Goal: Task Accomplishment & Management: Use online tool/utility

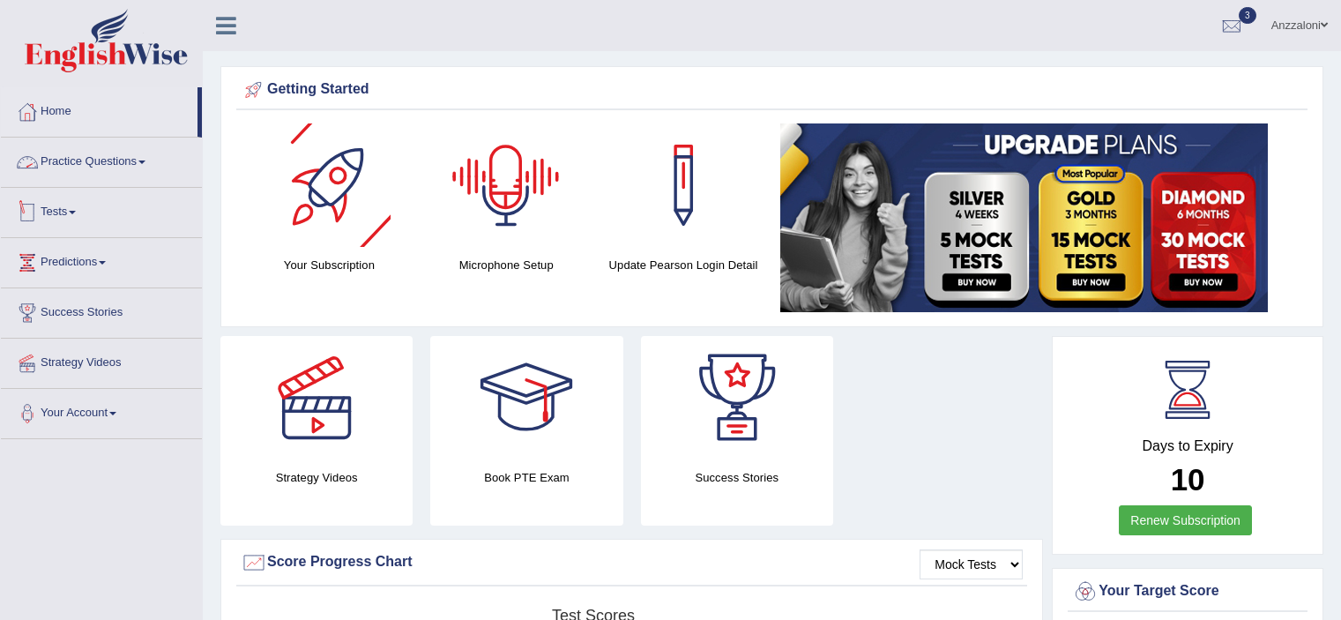
click at [58, 209] on link "Tests" at bounding box center [101, 210] width 201 height 44
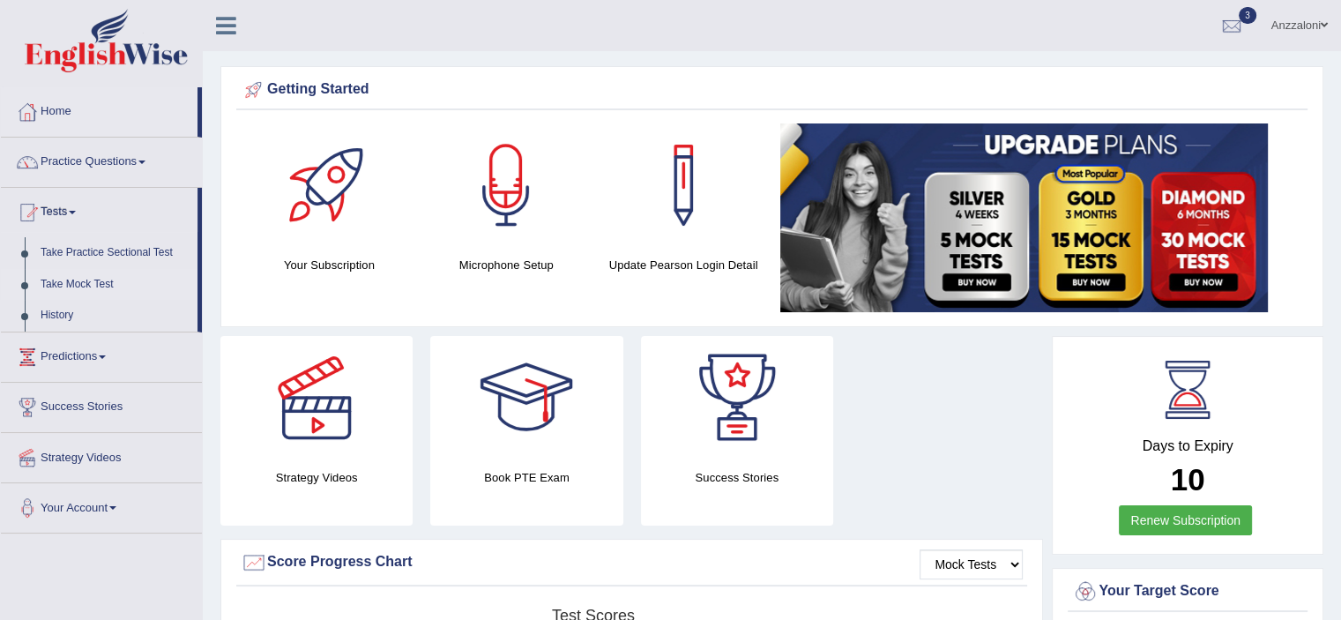
click at [96, 281] on link "Take Mock Test" at bounding box center [115, 285] width 165 height 32
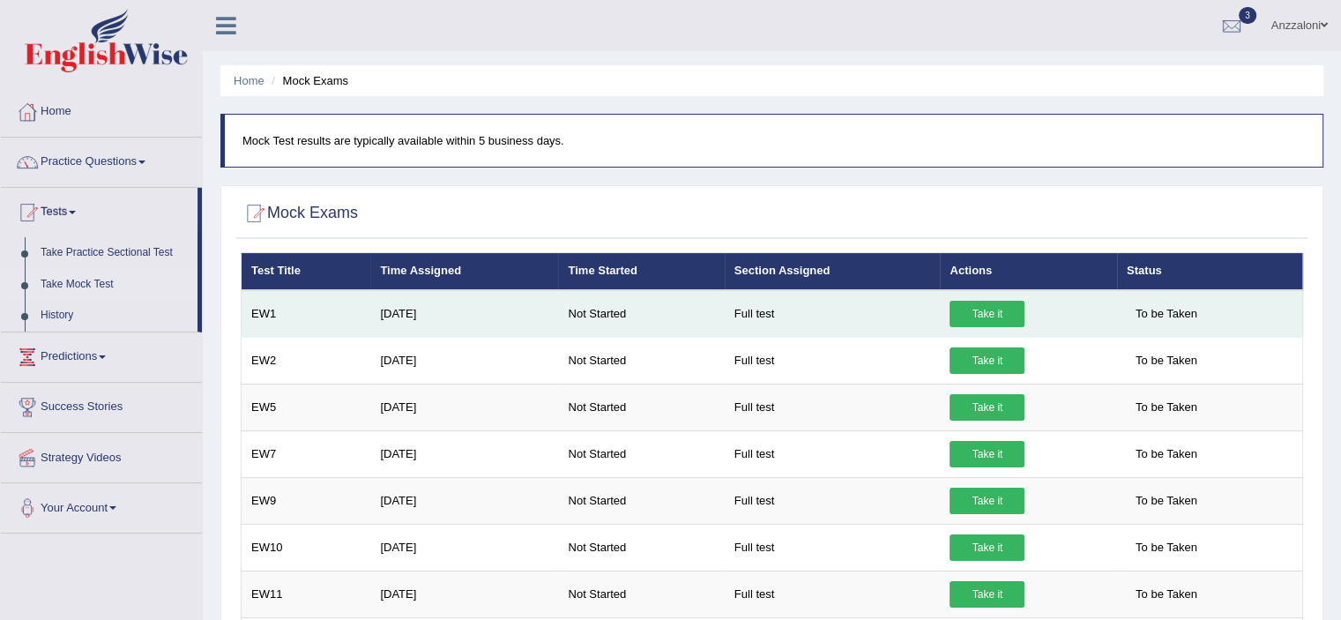
click at [1005, 302] on link "Take it" at bounding box center [987, 314] width 75 height 26
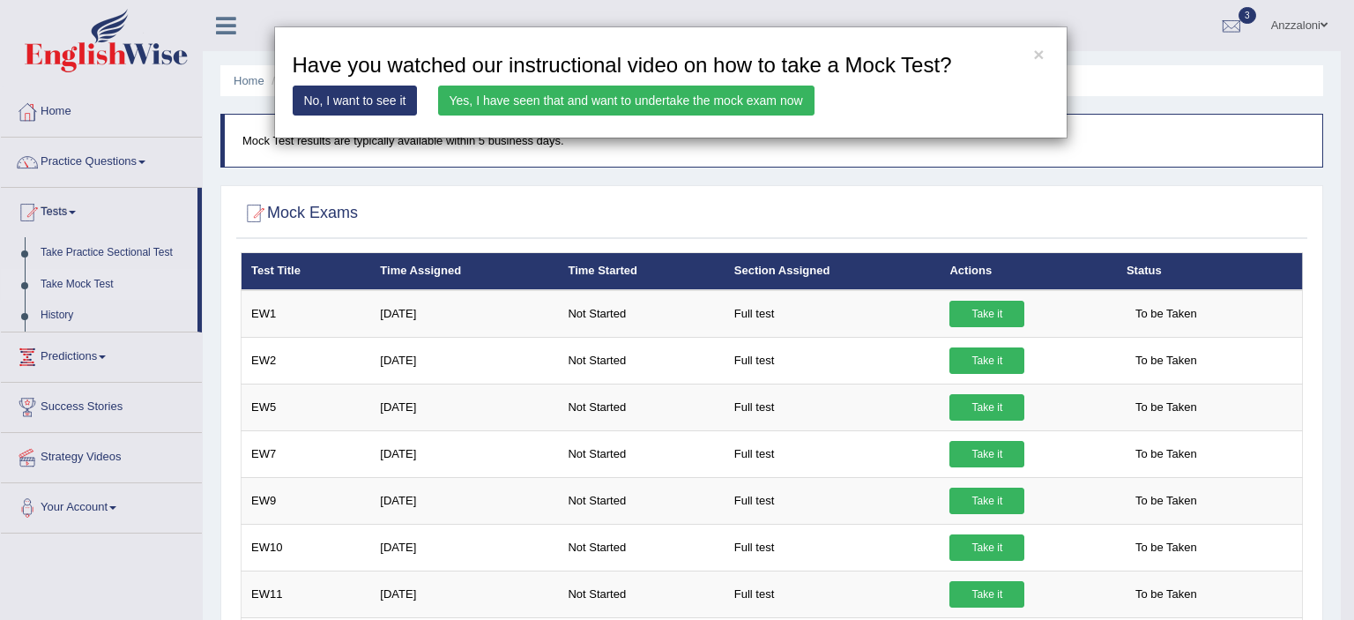
click at [719, 109] on link "Yes, I have seen that and want to undertake the mock exam now" at bounding box center [626, 101] width 376 height 30
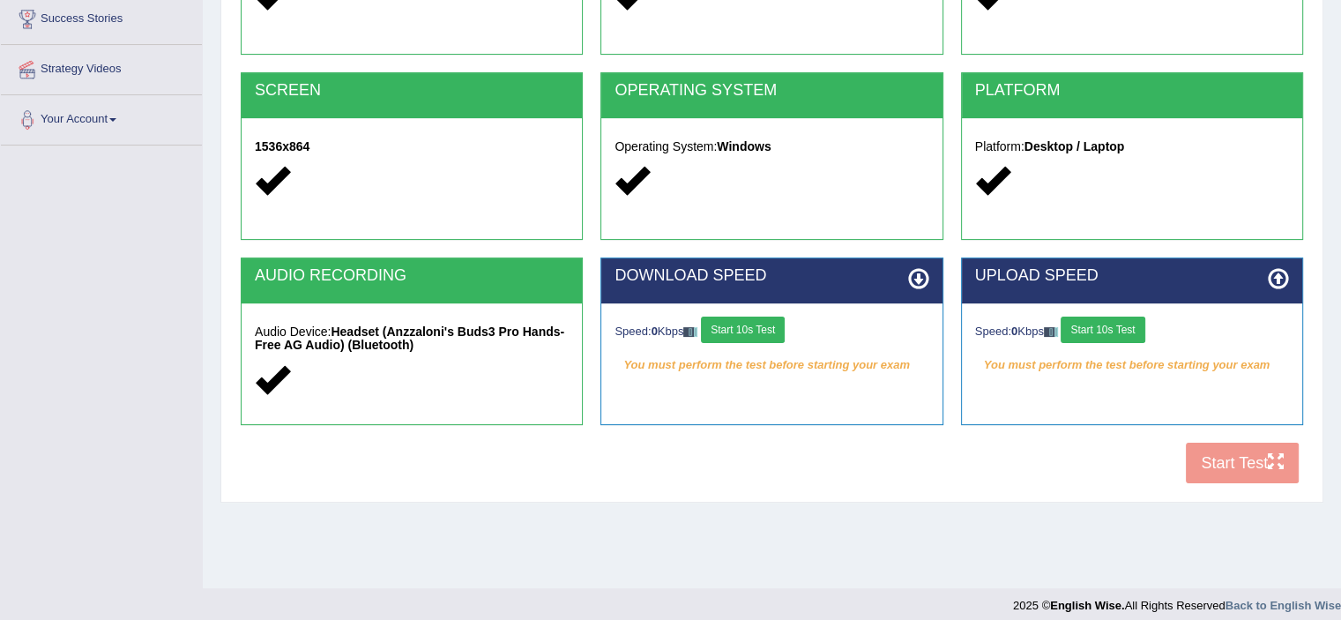
drag, startPoint x: 765, startPoint y: 332, endPoint x: 1050, endPoint y: 332, distance: 284.8
click at [768, 332] on button "Start 10s Test" at bounding box center [743, 330] width 84 height 26
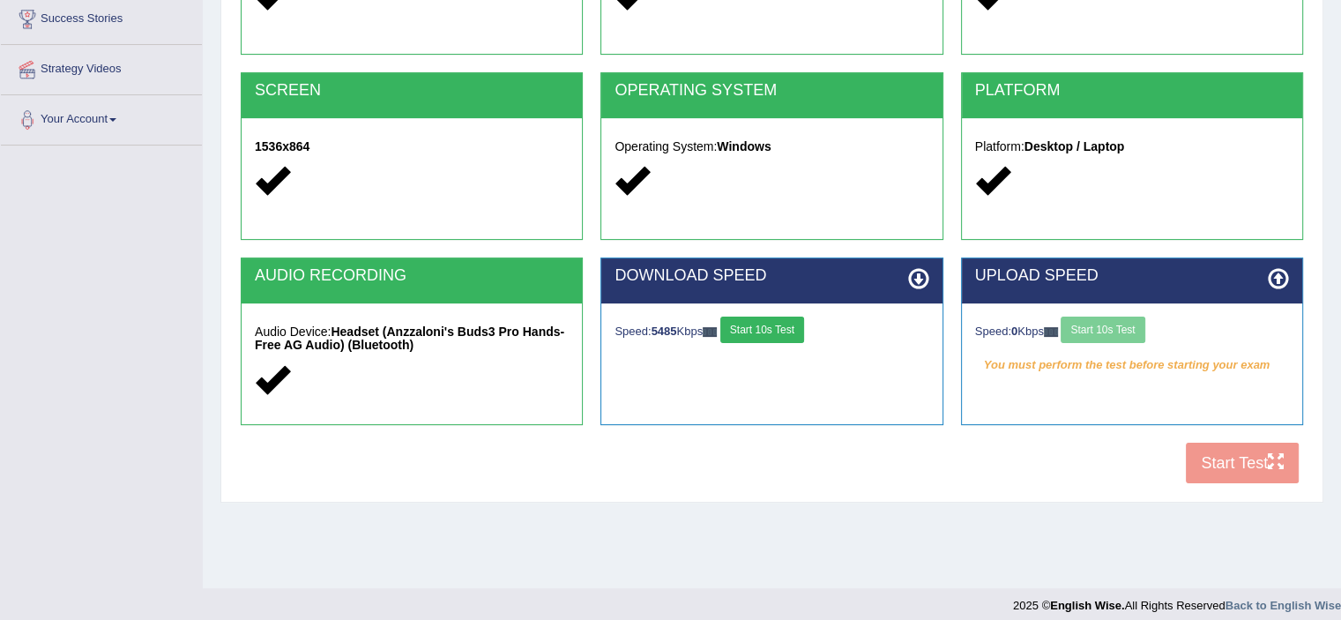
click at [1106, 332] on div "Speed: 0 Kbps Start 10s Test" at bounding box center [1132, 332] width 314 height 31
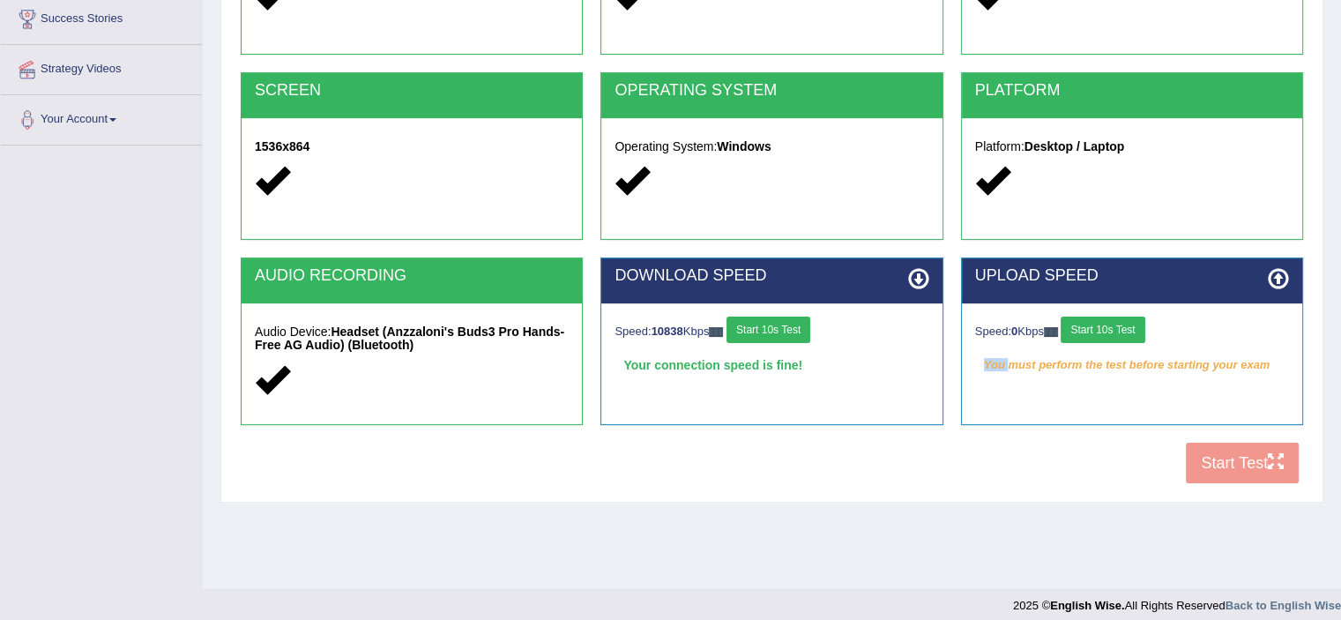
click at [1106, 332] on button "Start 10s Test" at bounding box center [1103, 330] width 84 height 26
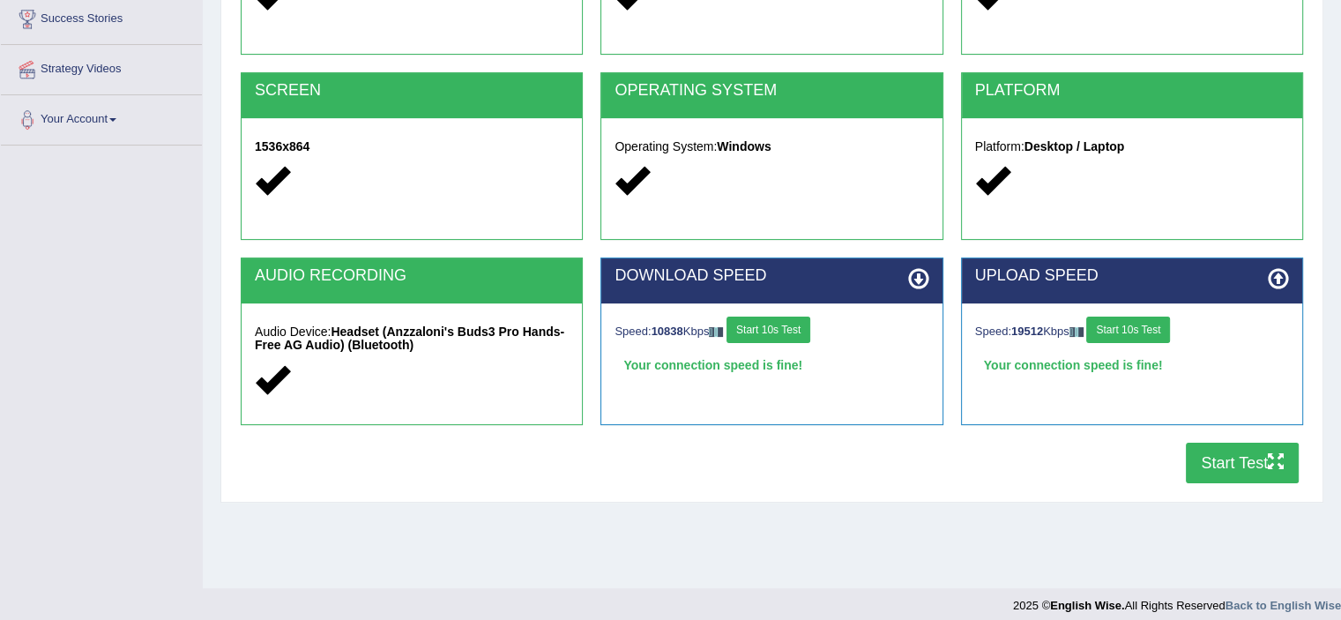
click at [1125, 326] on button "Start 10s Test" at bounding box center [1128, 330] width 84 height 26
click at [1234, 460] on button "Start Test" at bounding box center [1242, 463] width 113 height 41
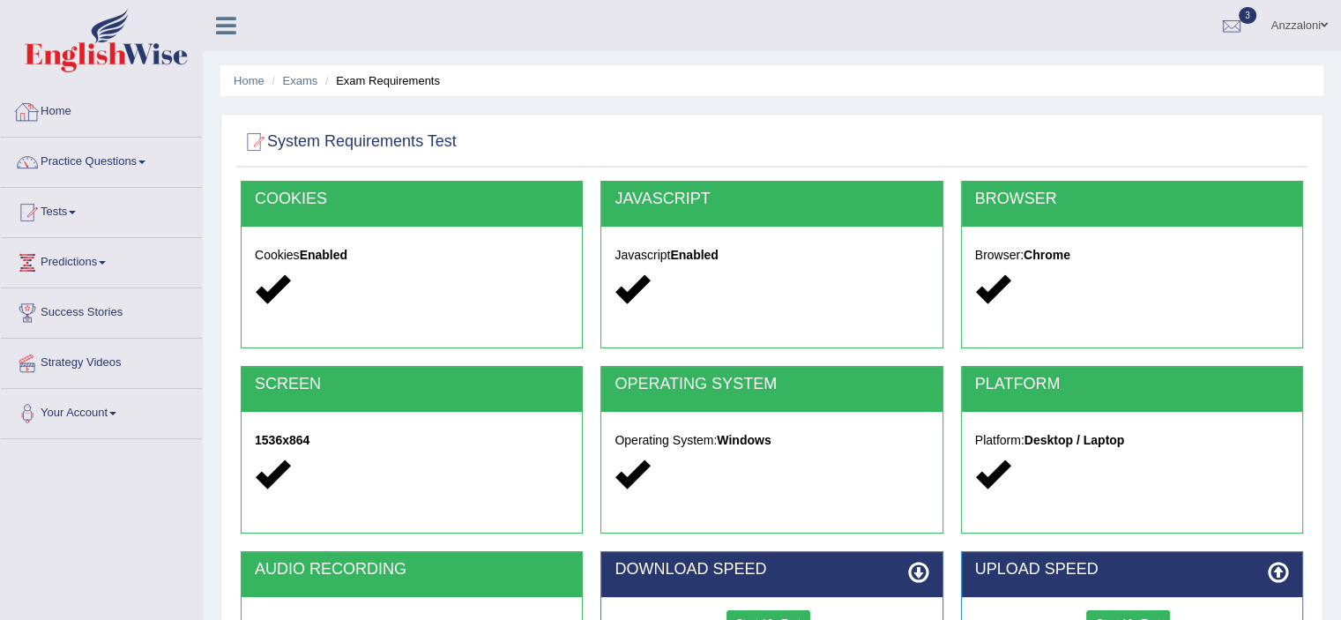
click at [60, 116] on link "Home" at bounding box center [101, 109] width 201 height 44
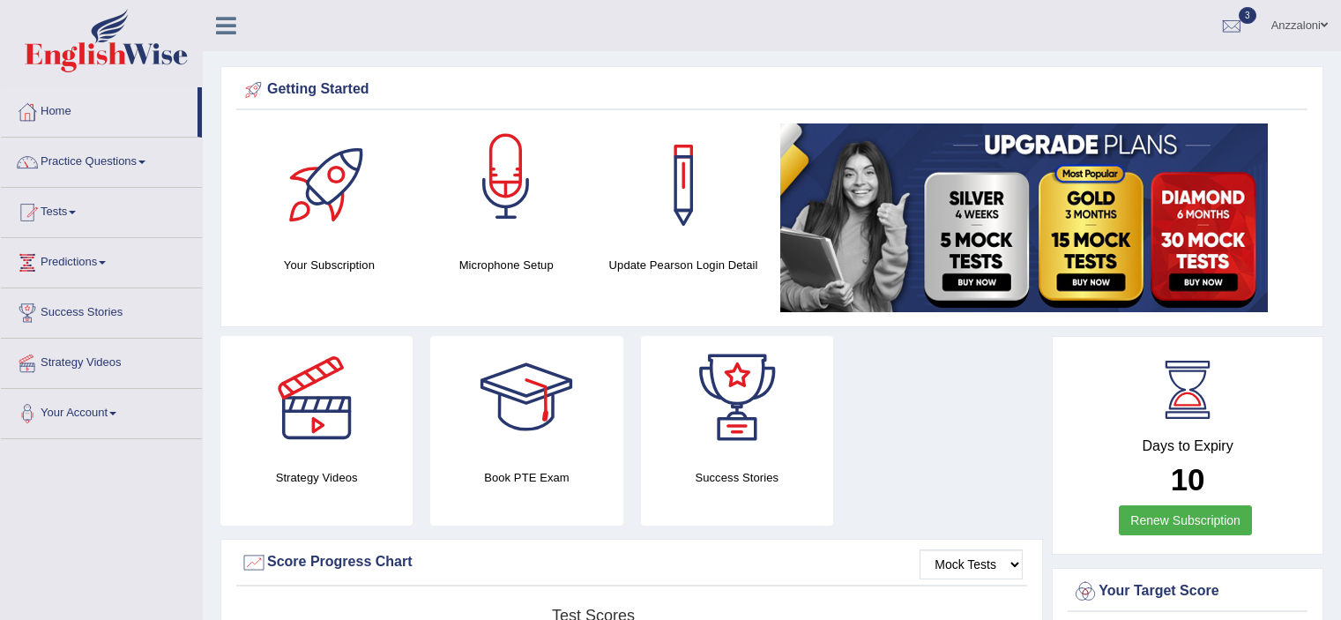
click at [523, 212] on div at bounding box center [505, 184] width 123 height 123
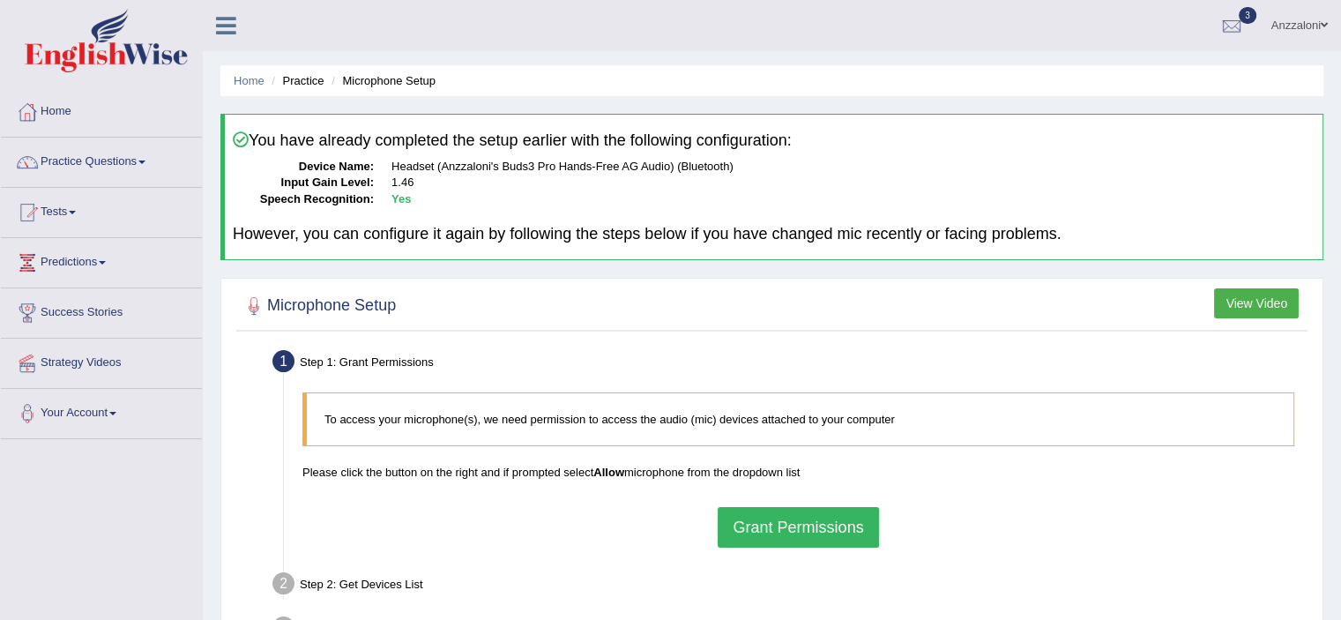
scroll to position [294, 0]
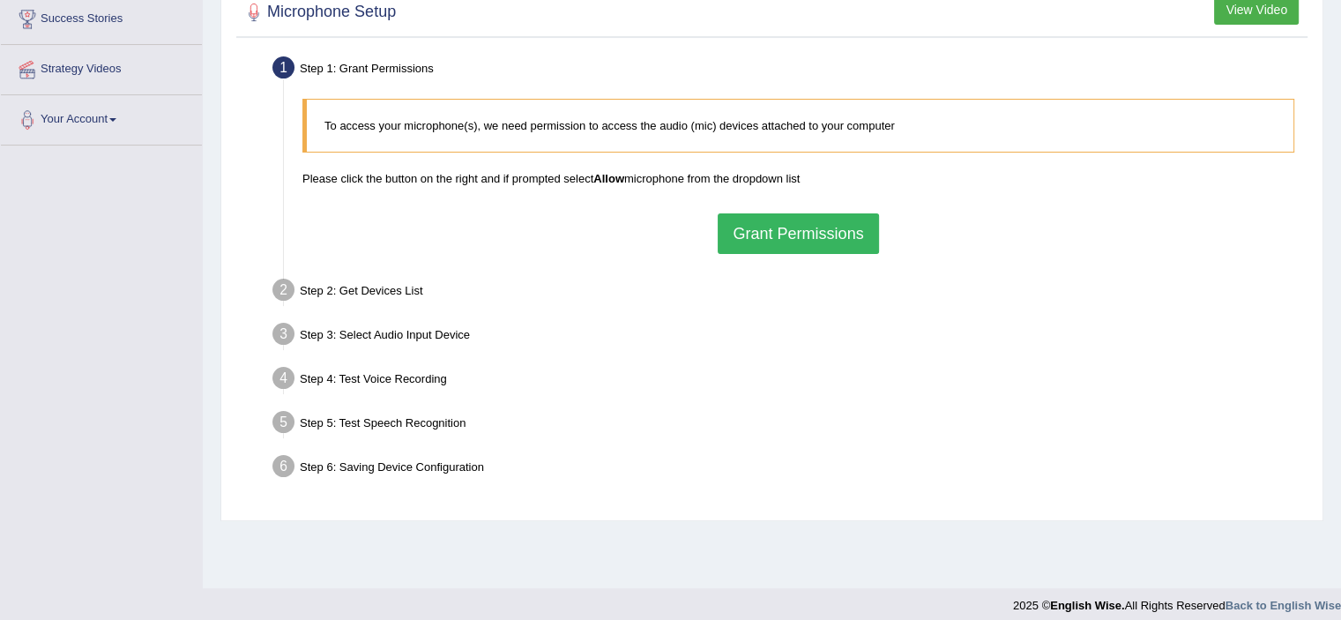
click at [791, 229] on button "Grant Permissions" at bounding box center [798, 233] width 160 height 41
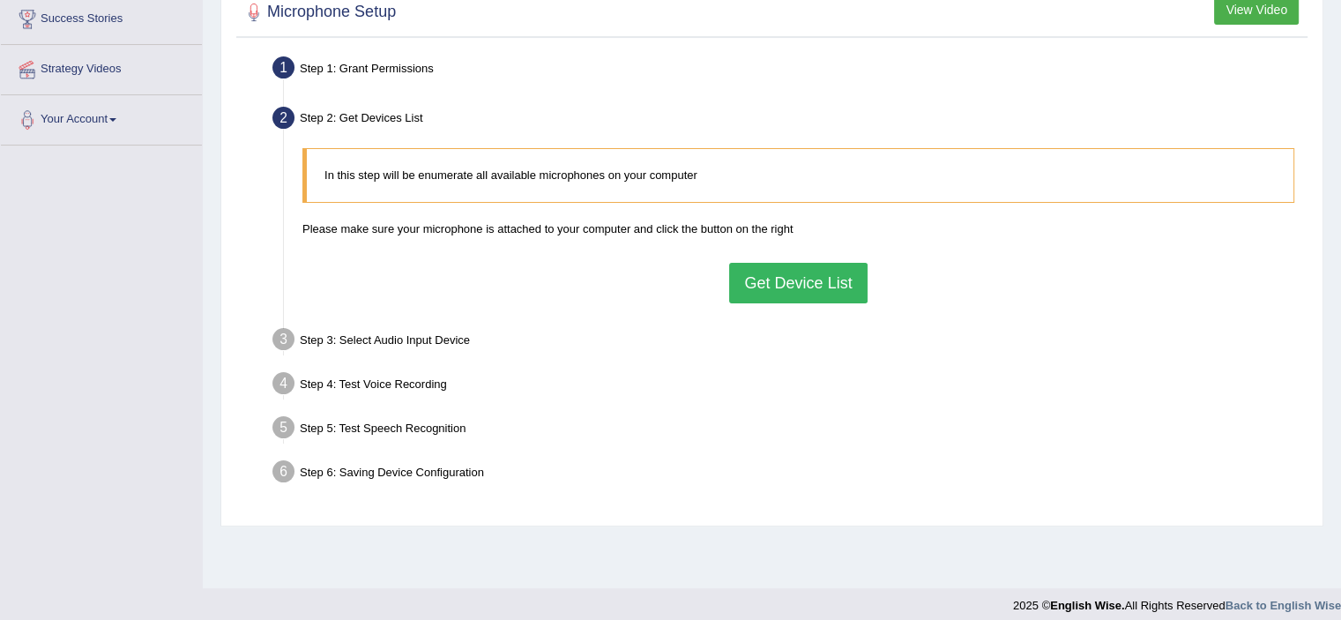
click at [788, 267] on button "Get Device List" at bounding box center [798, 283] width 138 height 41
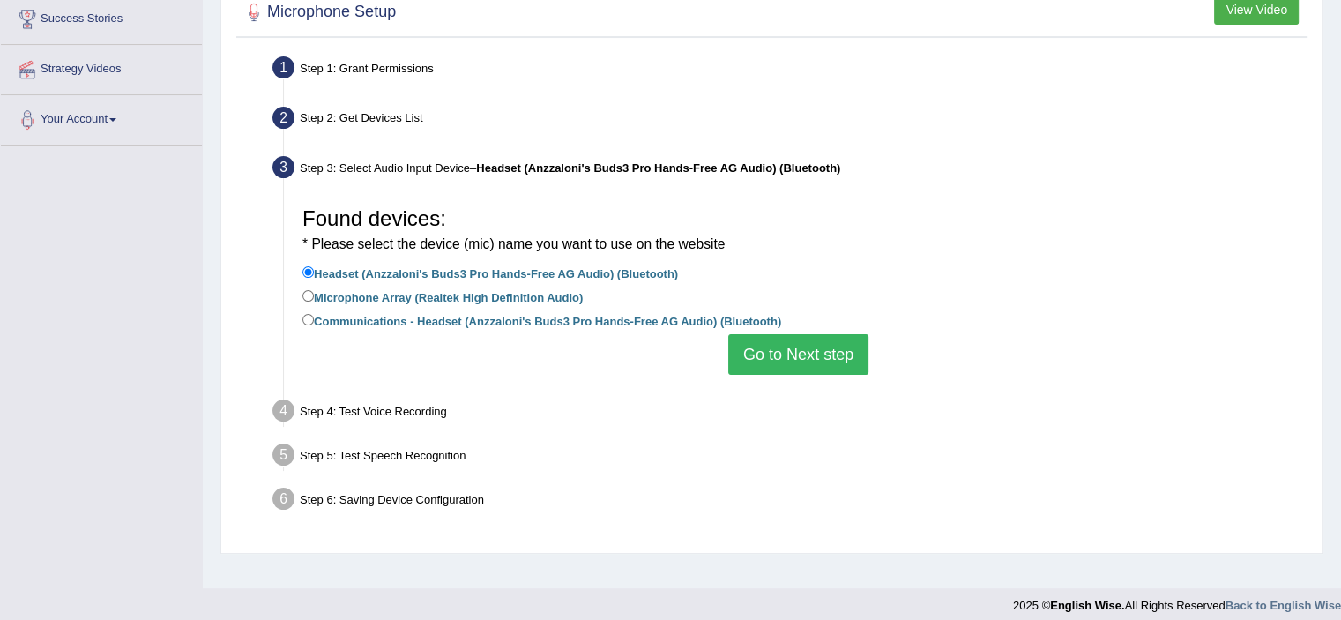
click at [797, 355] on button "Go to Next step" at bounding box center [798, 354] width 140 height 41
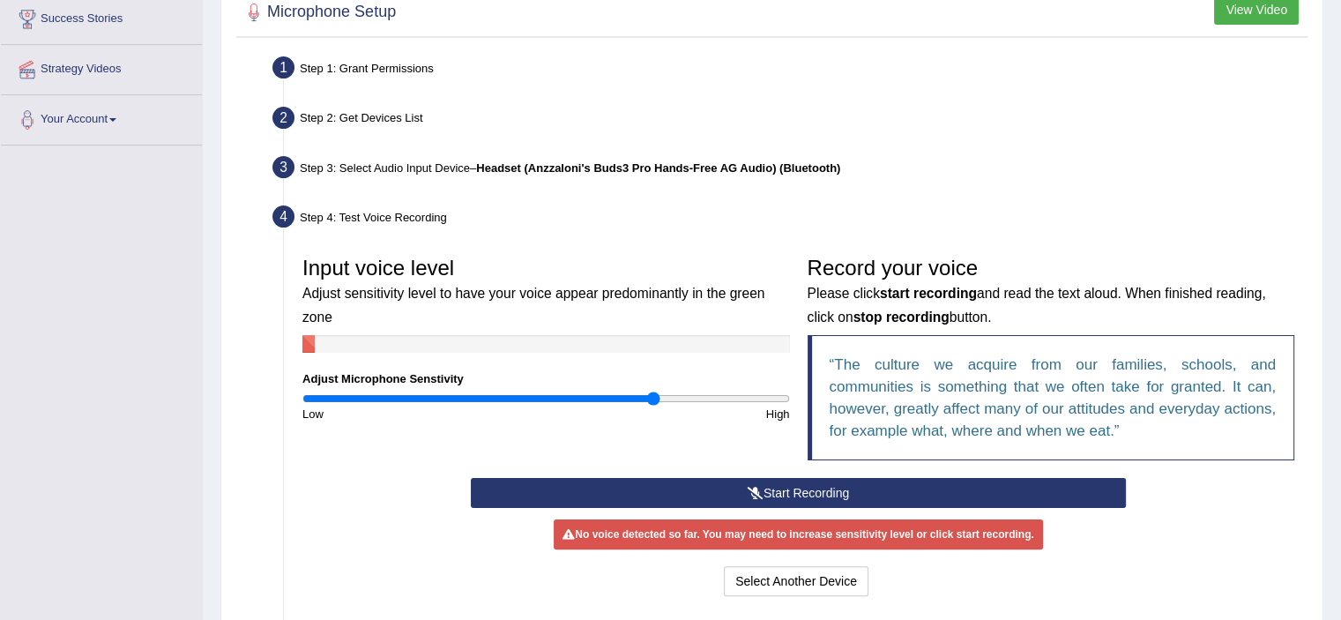
click at [848, 493] on button "Start Recording" at bounding box center [798, 493] width 655 height 30
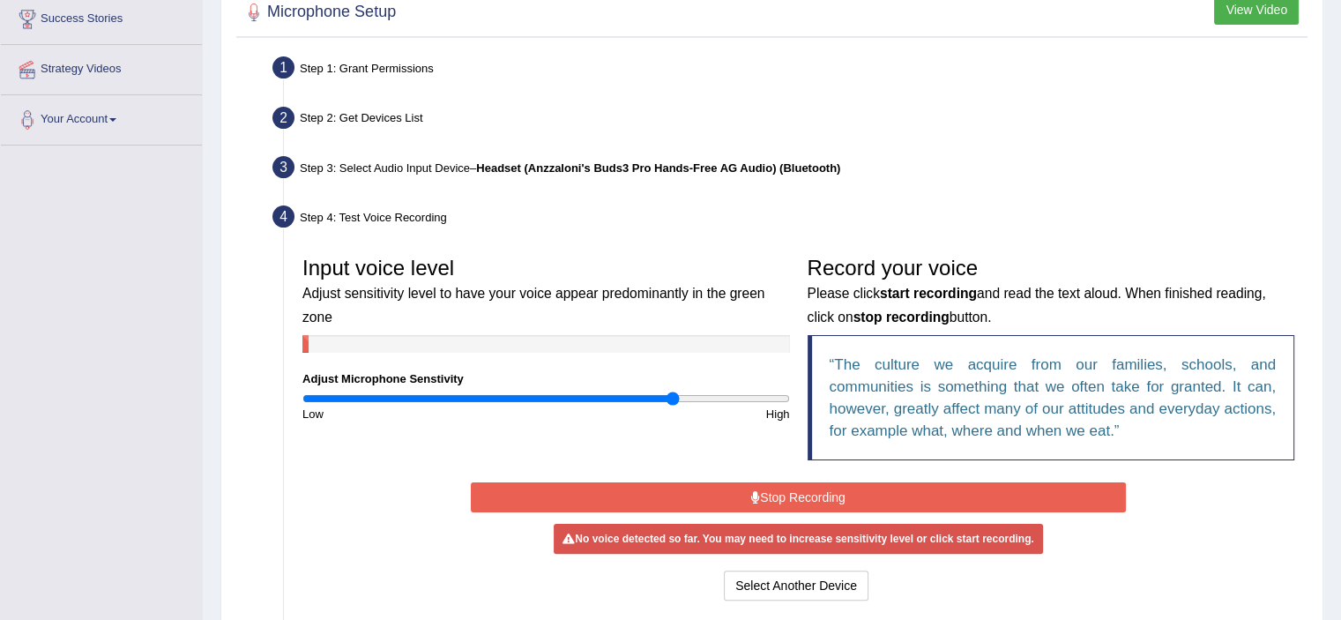
drag, startPoint x: 654, startPoint y: 395, endPoint x: 674, endPoint y: 399, distance: 19.7
click at [674, 399] on input "range" at bounding box center [546, 398] width 488 height 14
click at [763, 488] on button "Stop Recording" at bounding box center [798, 497] width 655 height 30
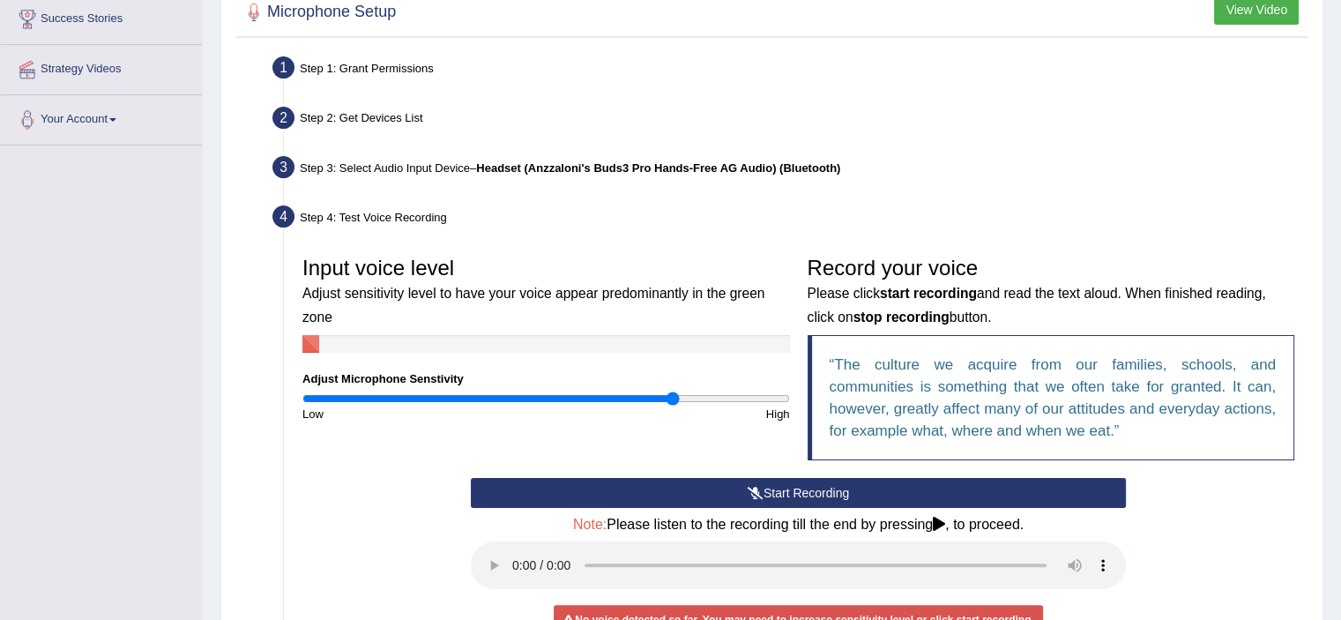
click at [763, 488] on button "Start Recording" at bounding box center [798, 493] width 655 height 30
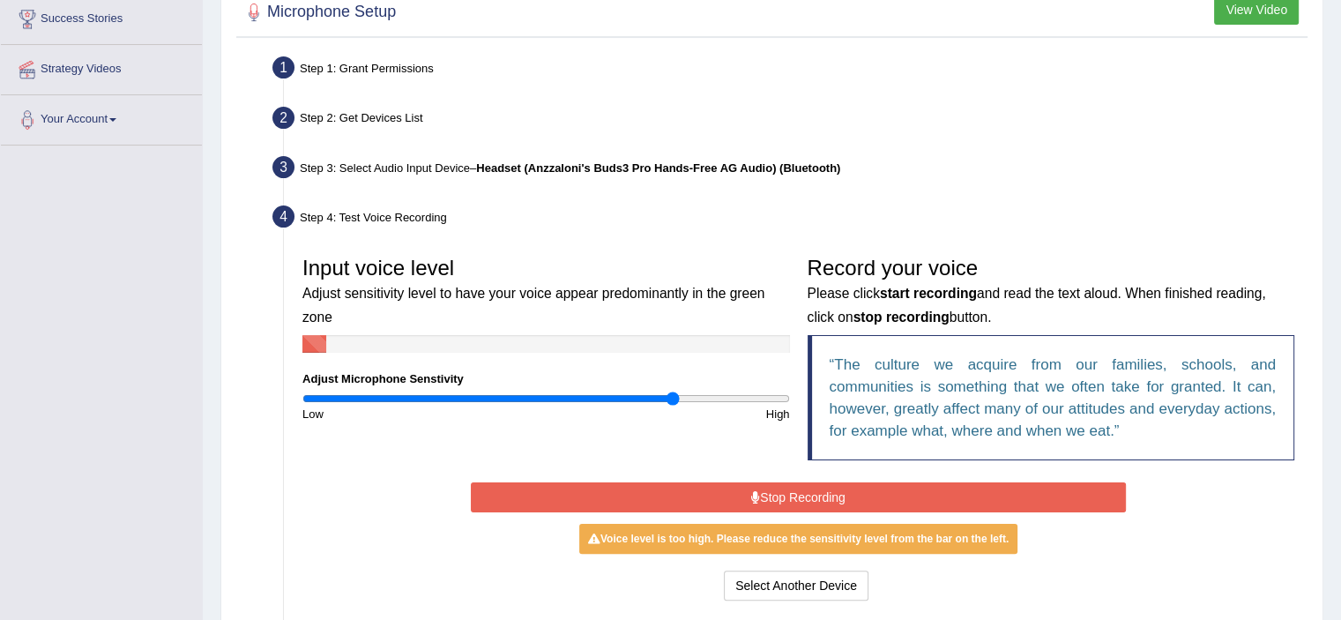
drag, startPoint x: 779, startPoint y: 497, endPoint x: 732, endPoint y: 456, distance: 63.1
click at [769, 489] on button "Stop Recording" at bounding box center [798, 497] width 655 height 30
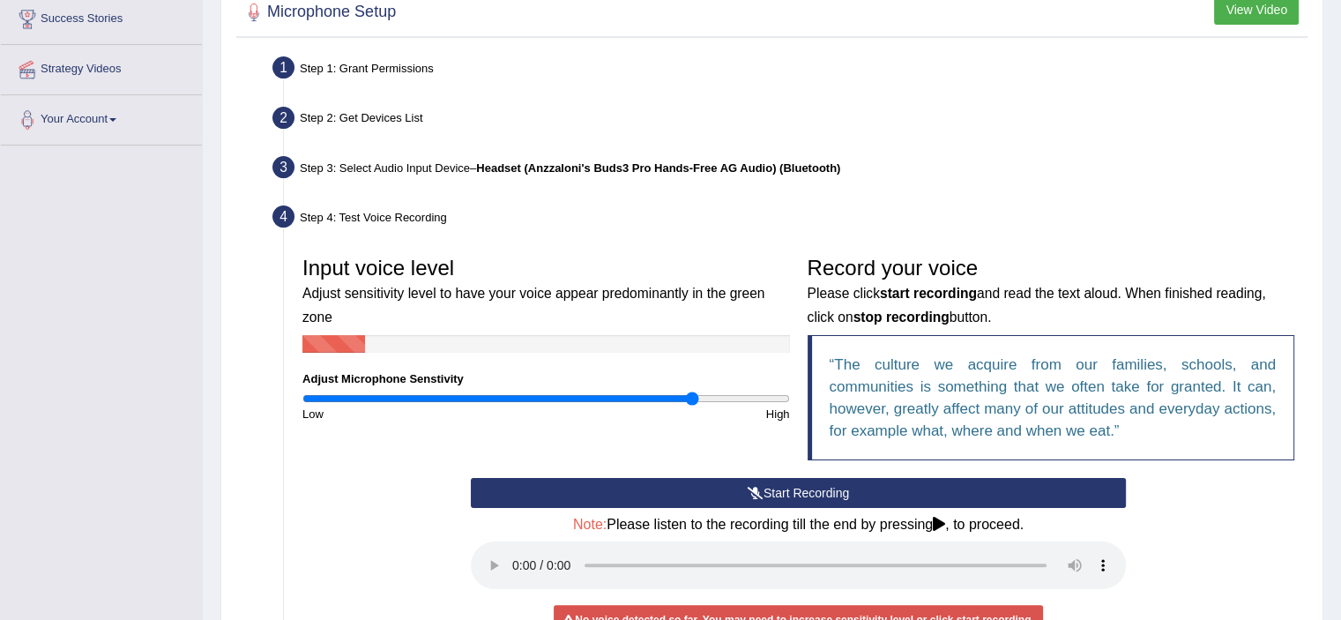
drag, startPoint x: 672, startPoint y: 397, endPoint x: 689, endPoint y: 397, distance: 17.6
type input "1.62"
click at [689, 397] on input "range" at bounding box center [546, 398] width 488 height 14
click at [768, 483] on button "Start Recording" at bounding box center [798, 493] width 655 height 30
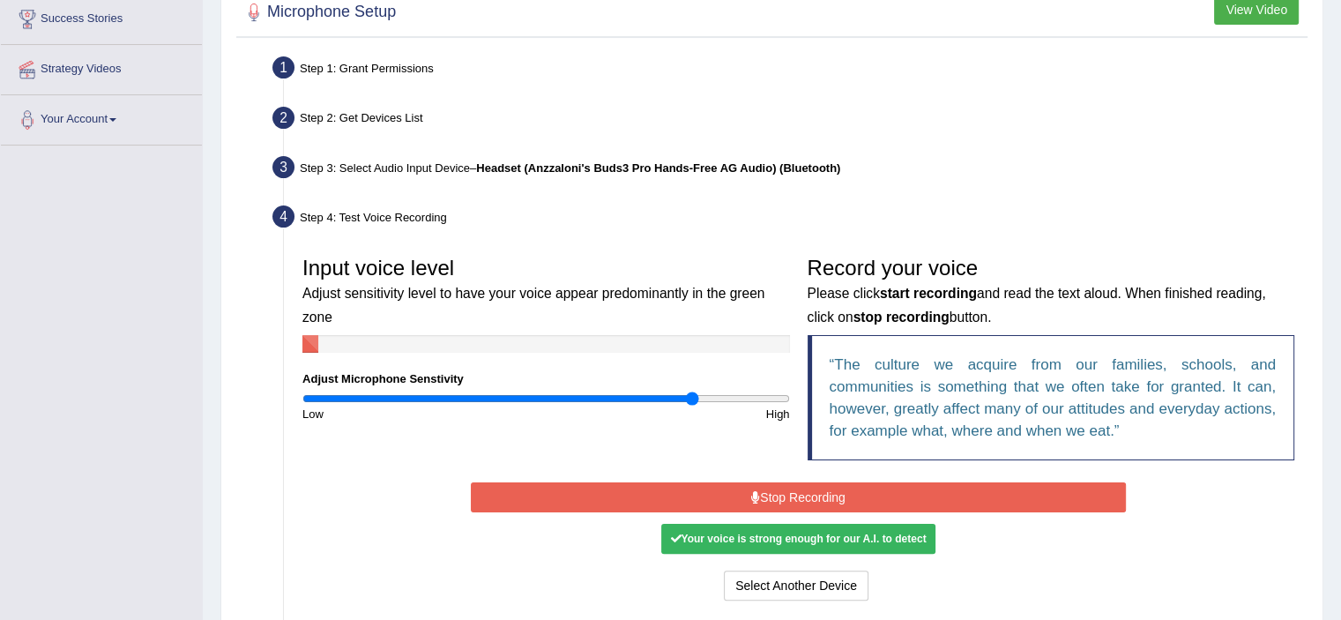
click at [776, 488] on button "Stop Recording" at bounding box center [798, 497] width 655 height 30
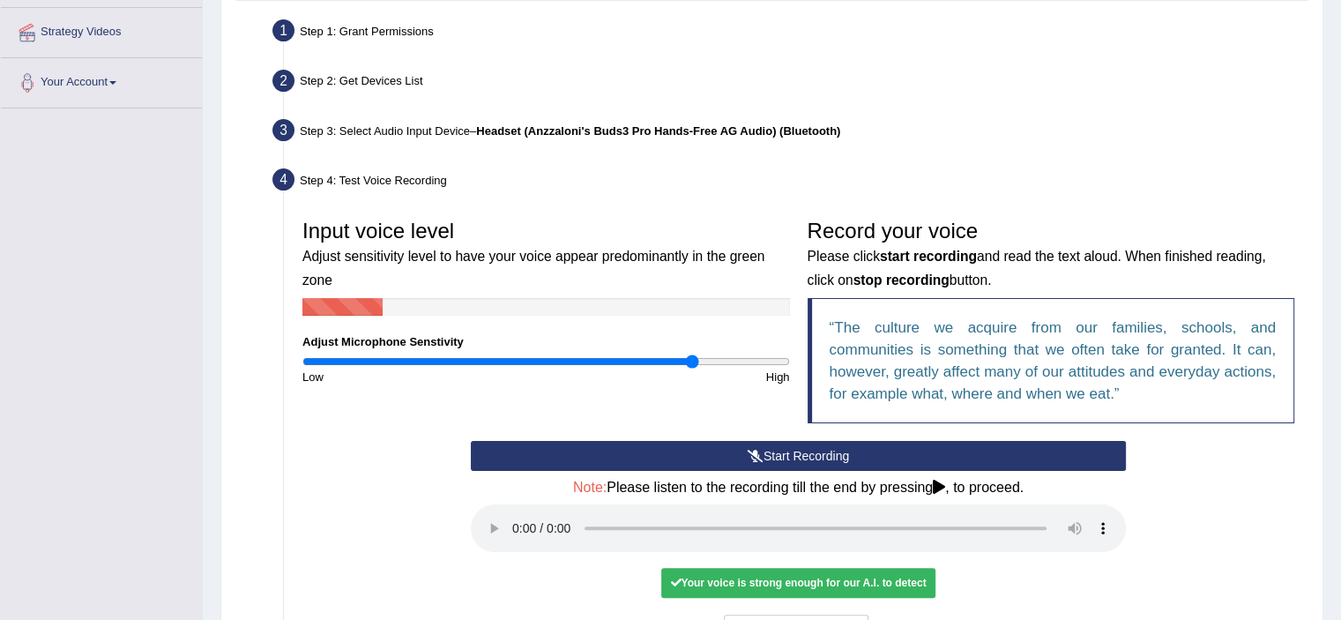
scroll to position [550, 0]
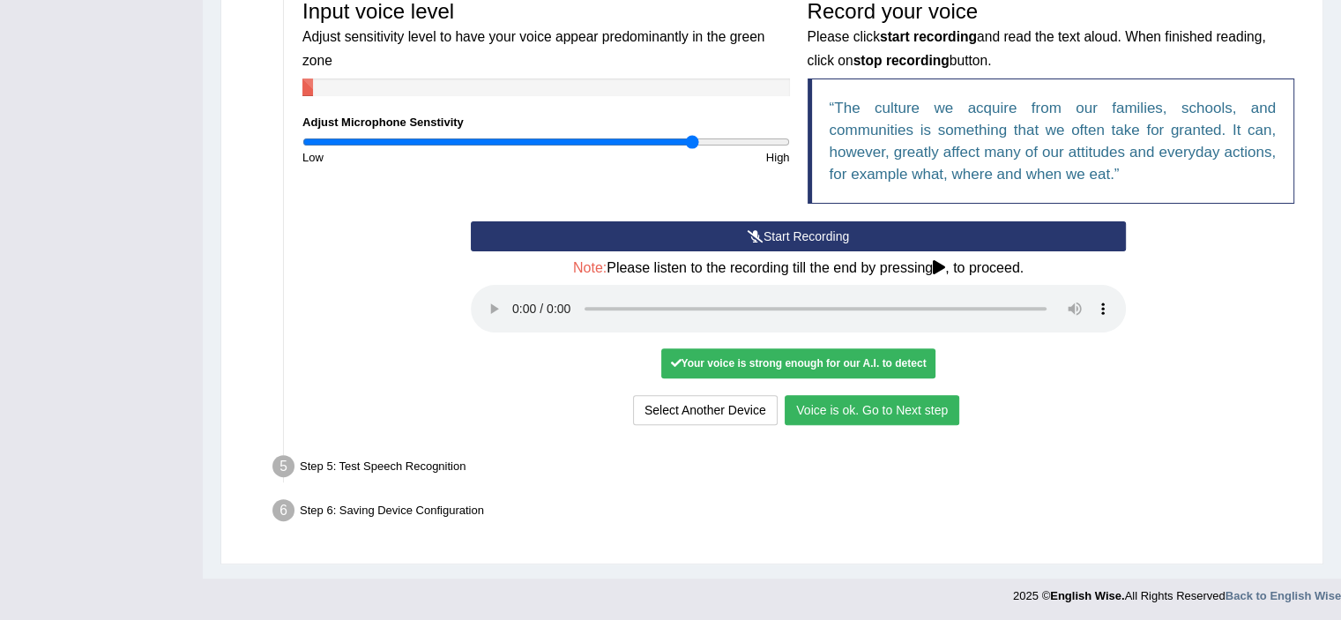
click at [846, 401] on button "Voice is ok. Go to Next step" at bounding box center [872, 410] width 175 height 30
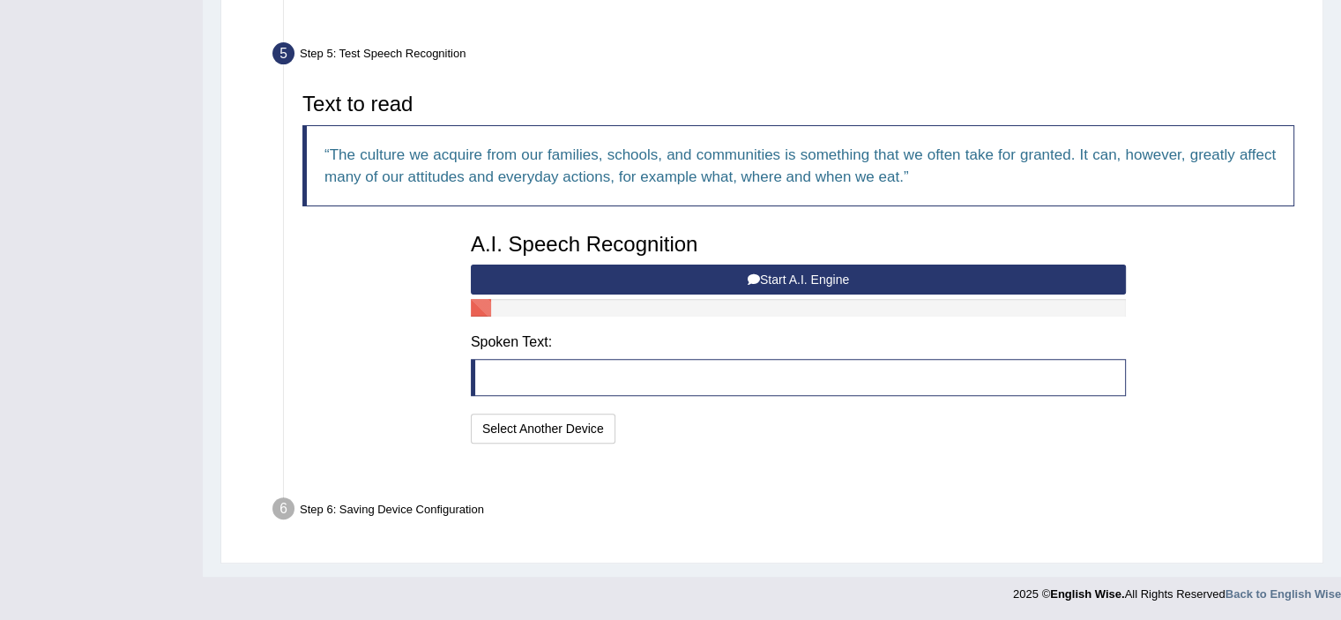
scroll to position [480, 0]
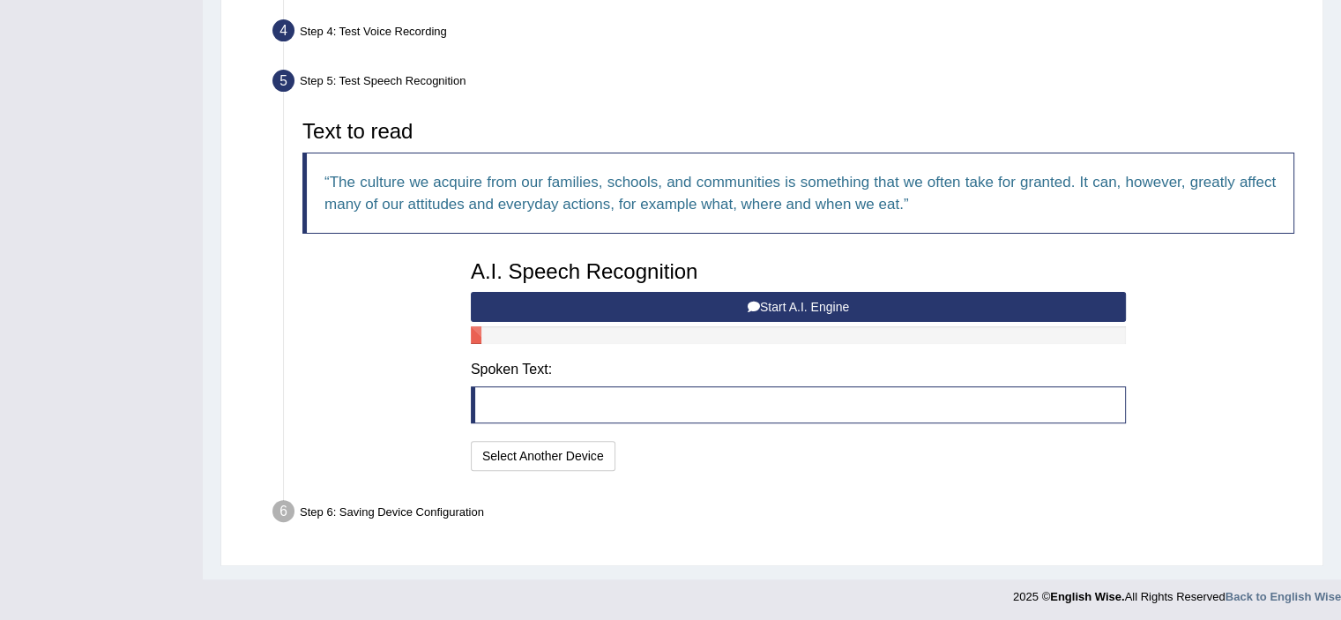
click at [688, 307] on button "Start A.I. Engine" at bounding box center [798, 307] width 655 height 30
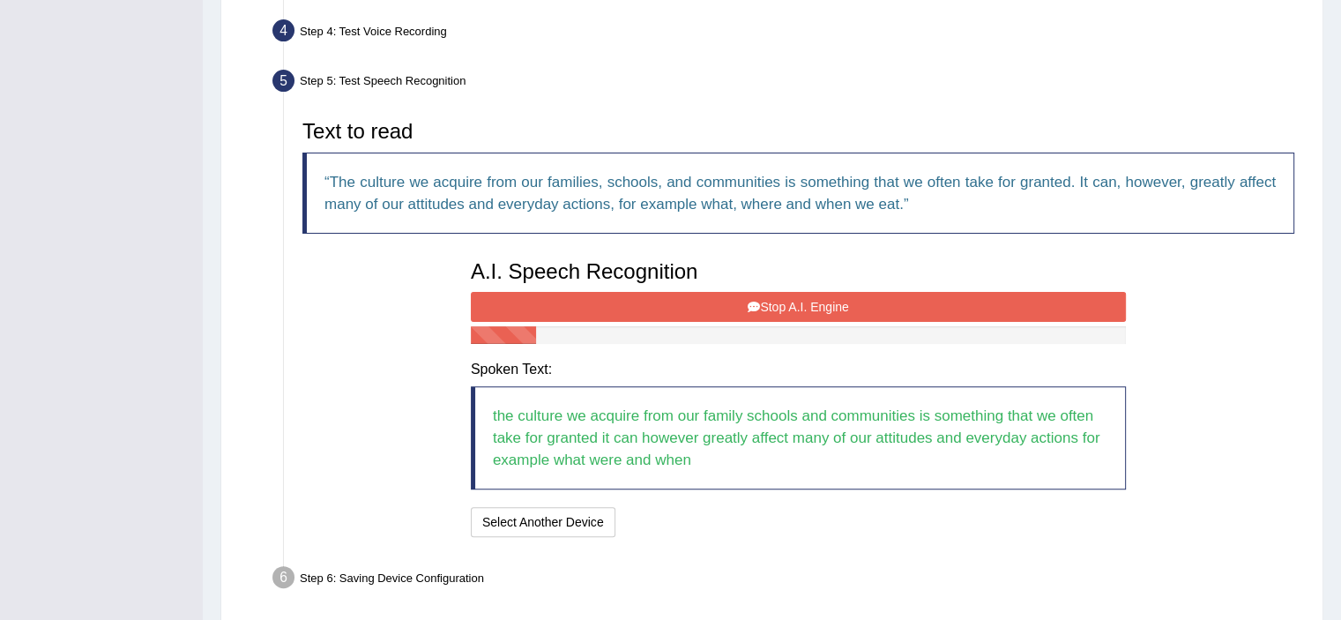
click at [790, 301] on button "Stop A.I. Engine" at bounding box center [798, 307] width 655 height 30
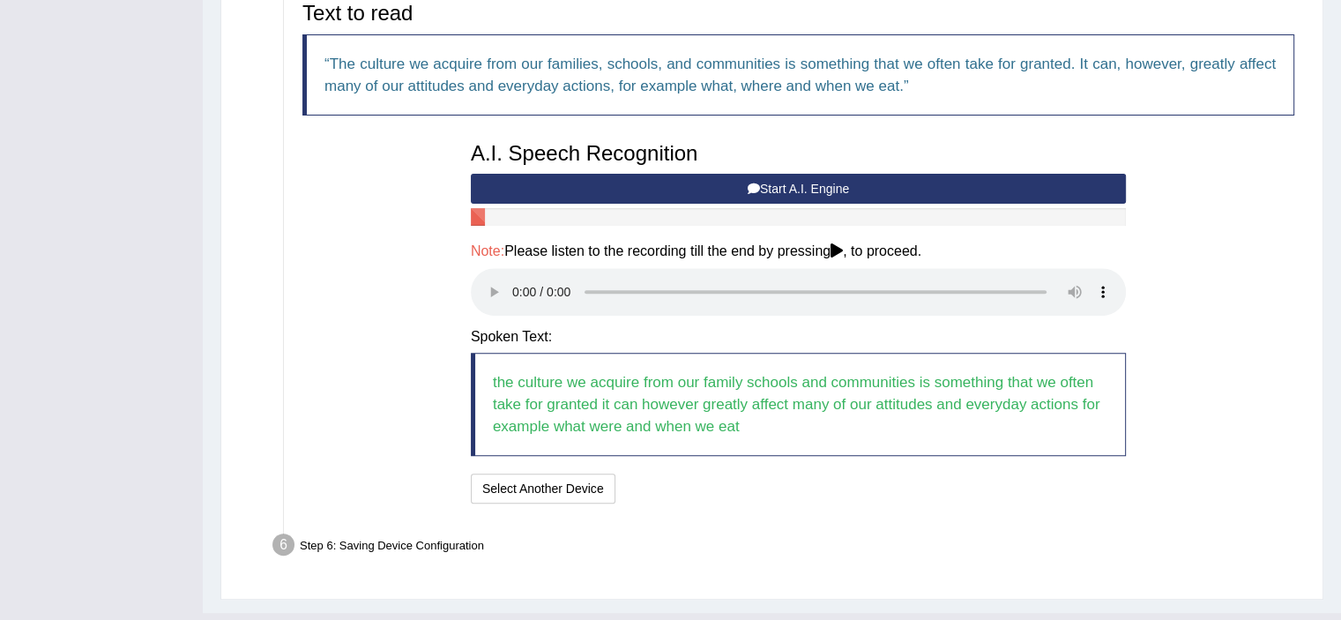
scroll to position [631, 0]
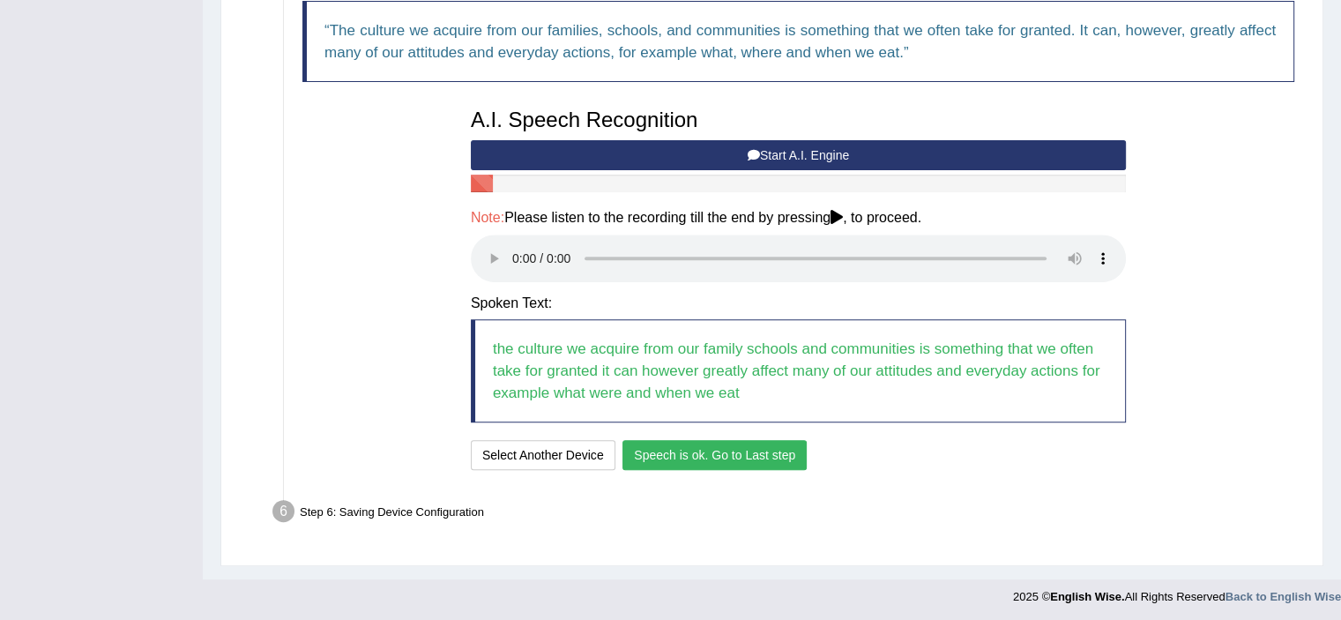
click at [764, 462] on button "Speech is ok. Go to Last step" at bounding box center [714, 455] width 184 height 30
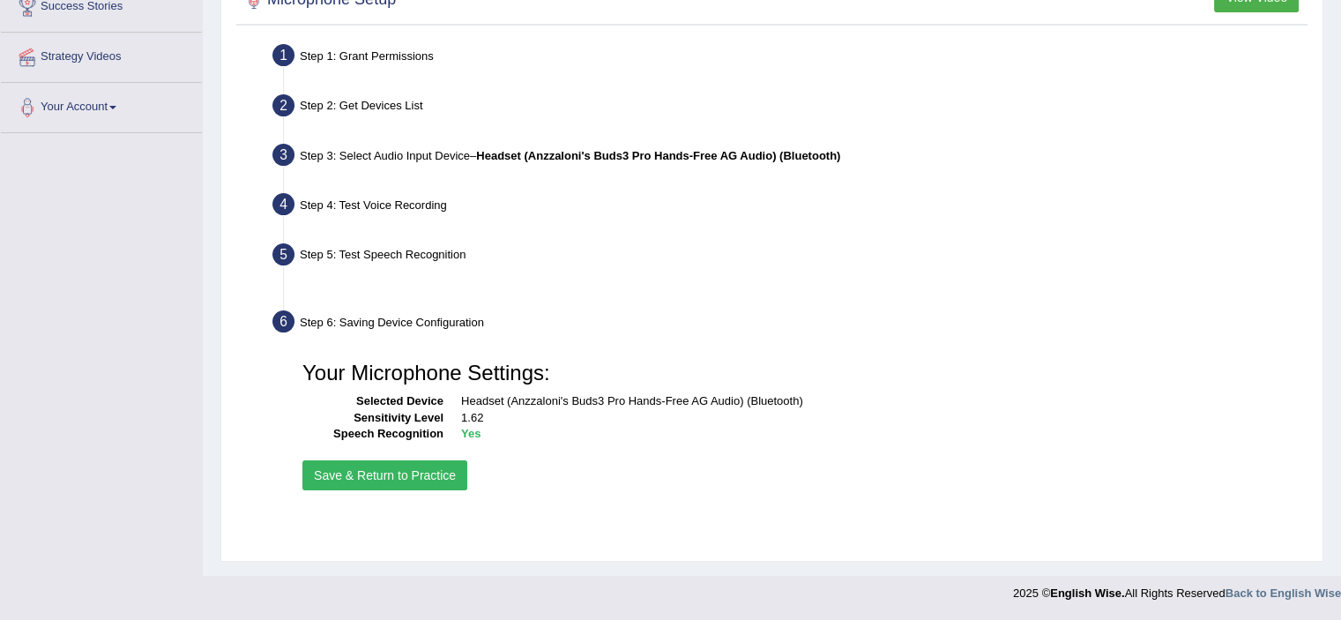
scroll to position [306, 0]
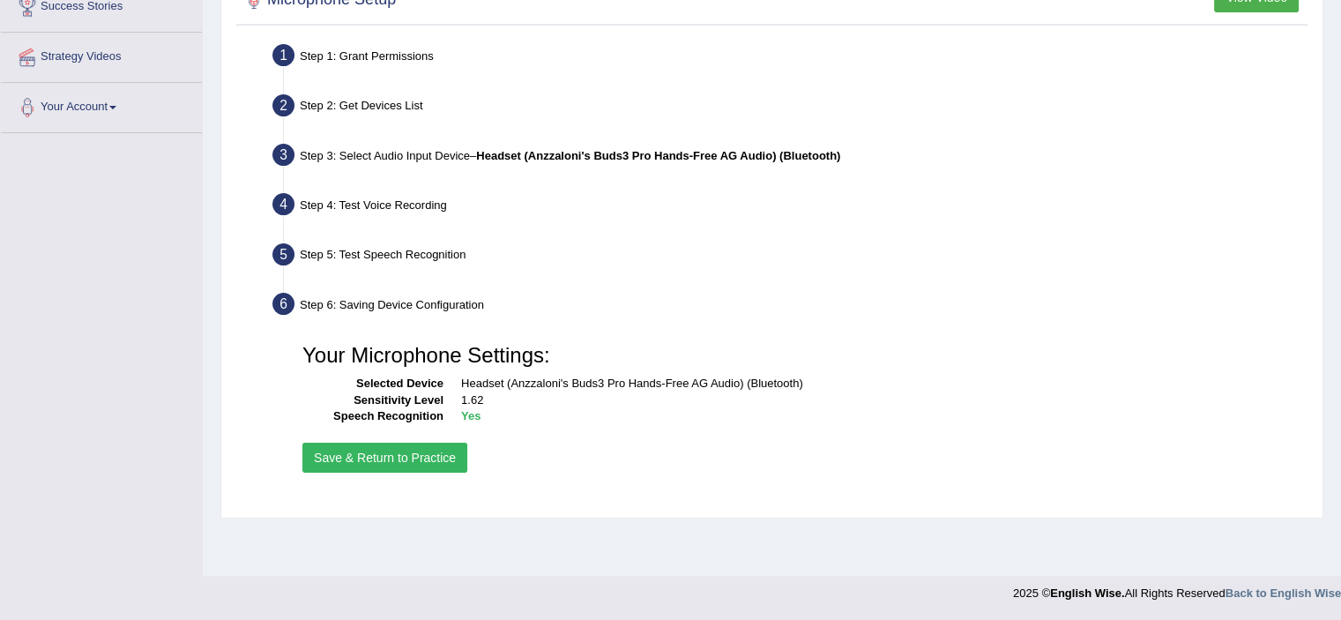
click at [419, 451] on button "Save & Return to Practice" at bounding box center [384, 458] width 165 height 30
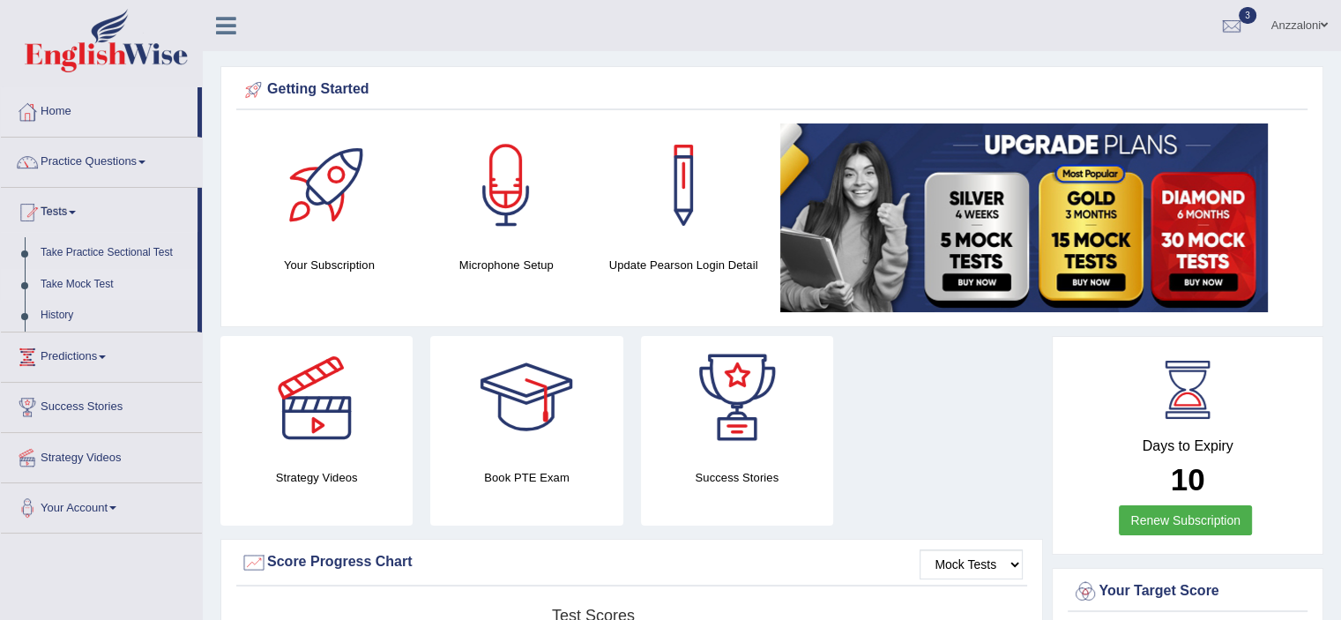
click at [87, 281] on link "Take Mock Test" at bounding box center [115, 285] width 165 height 32
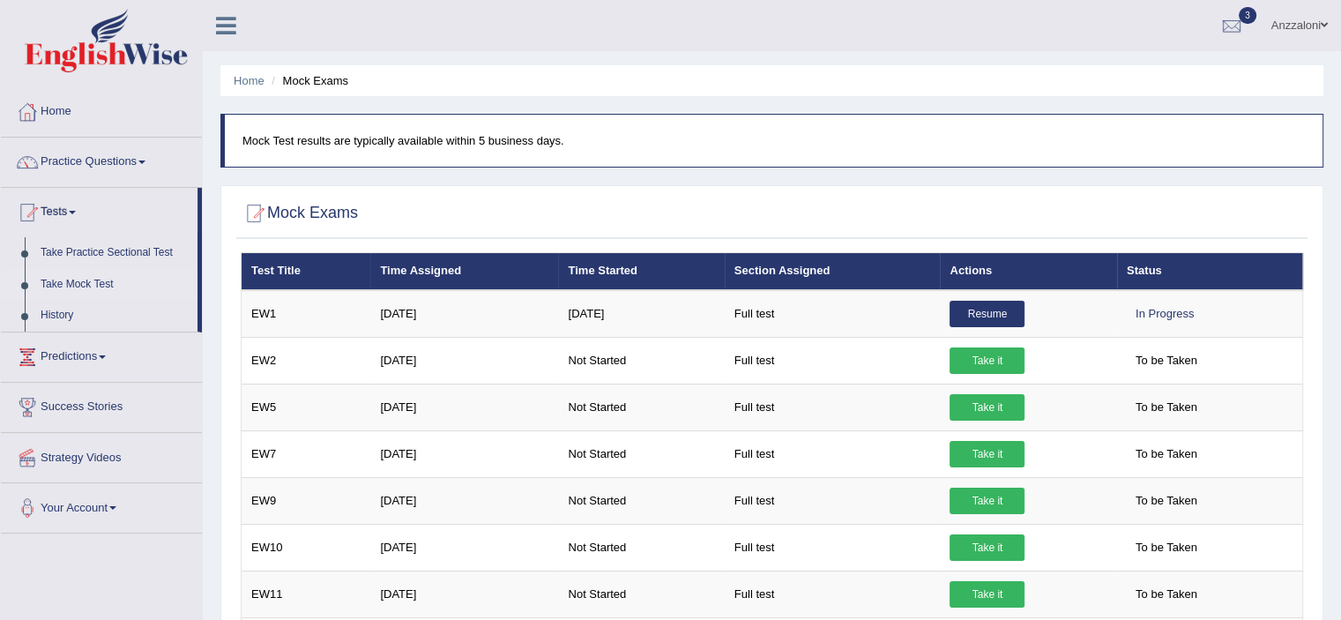
click at [985, 313] on link "Resume" at bounding box center [987, 314] width 75 height 26
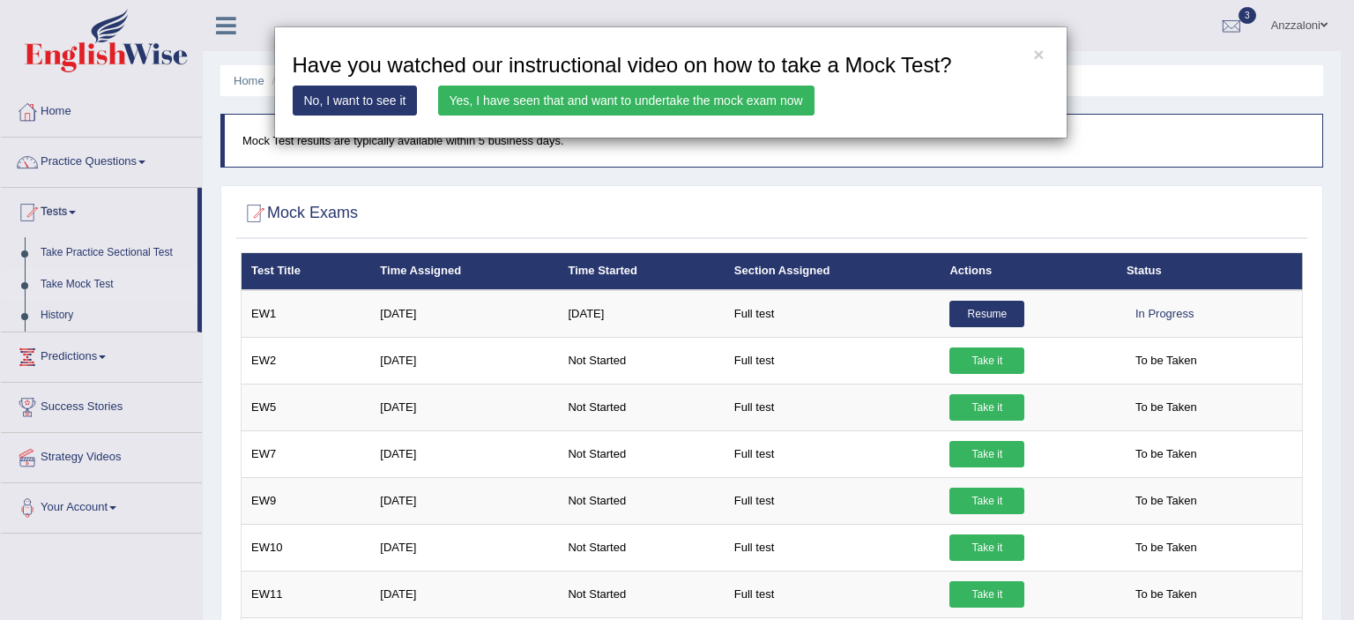
click at [779, 101] on link "Yes, I have seen that and want to undertake the mock exam now" at bounding box center [626, 101] width 376 height 30
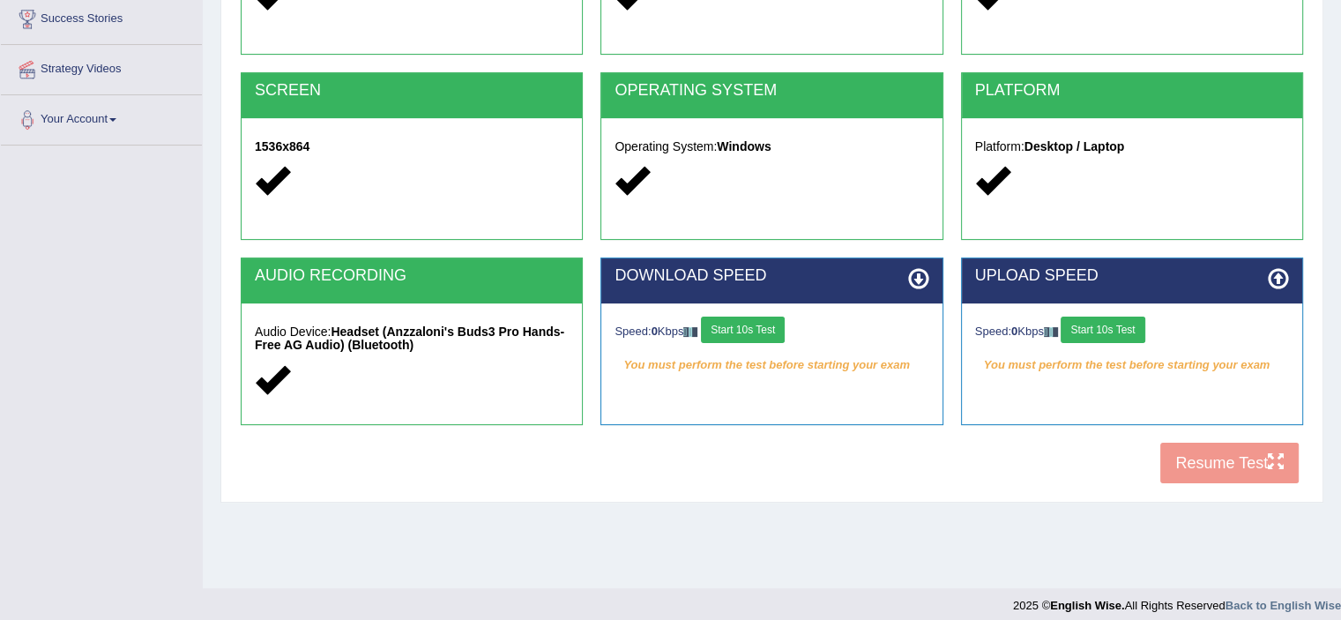
drag, startPoint x: 1095, startPoint y: 323, endPoint x: 691, endPoint y: 322, distance: 403.8
click at [1082, 322] on button "Start 10s Test" at bounding box center [1103, 330] width 84 height 26
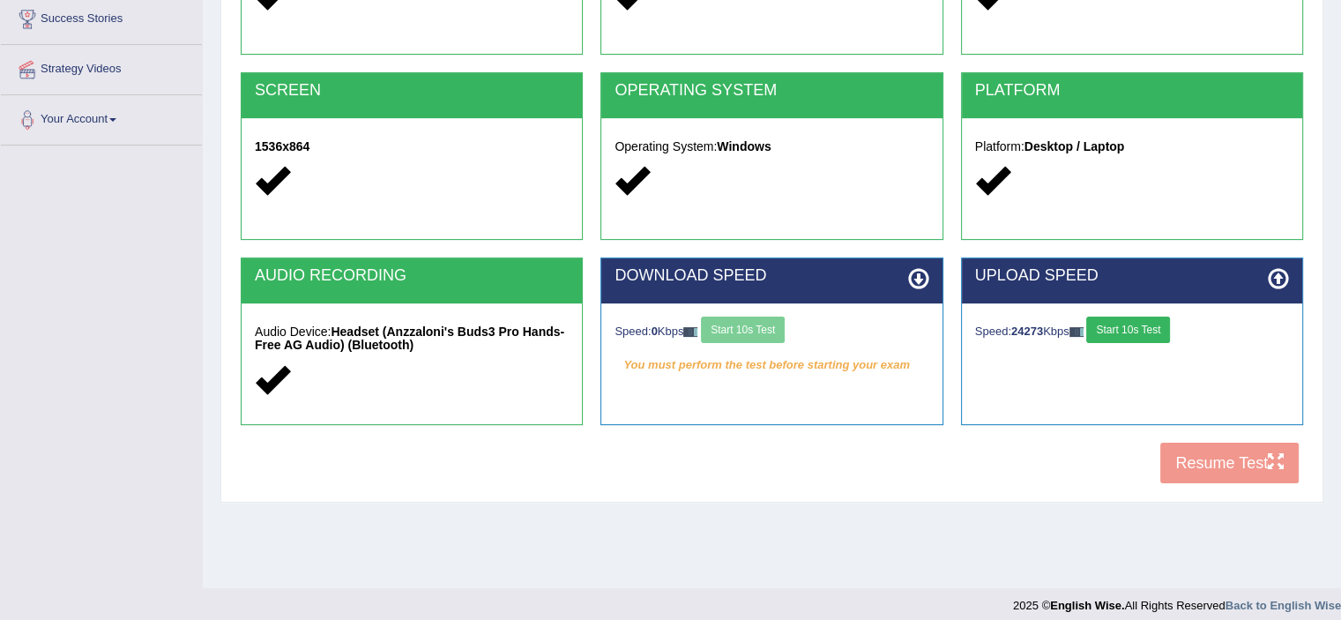
click at [727, 332] on div "Speed: 0 Kbps Start 10s Test" at bounding box center [772, 332] width 314 height 31
click at [728, 332] on div "Speed: 0 Kbps Start 10s Test" at bounding box center [772, 332] width 314 height 31
click at [728, 331] on div "Speed: 0 Kbps Start 10s Test" at bounding box center [772, 332] width 314 height 31
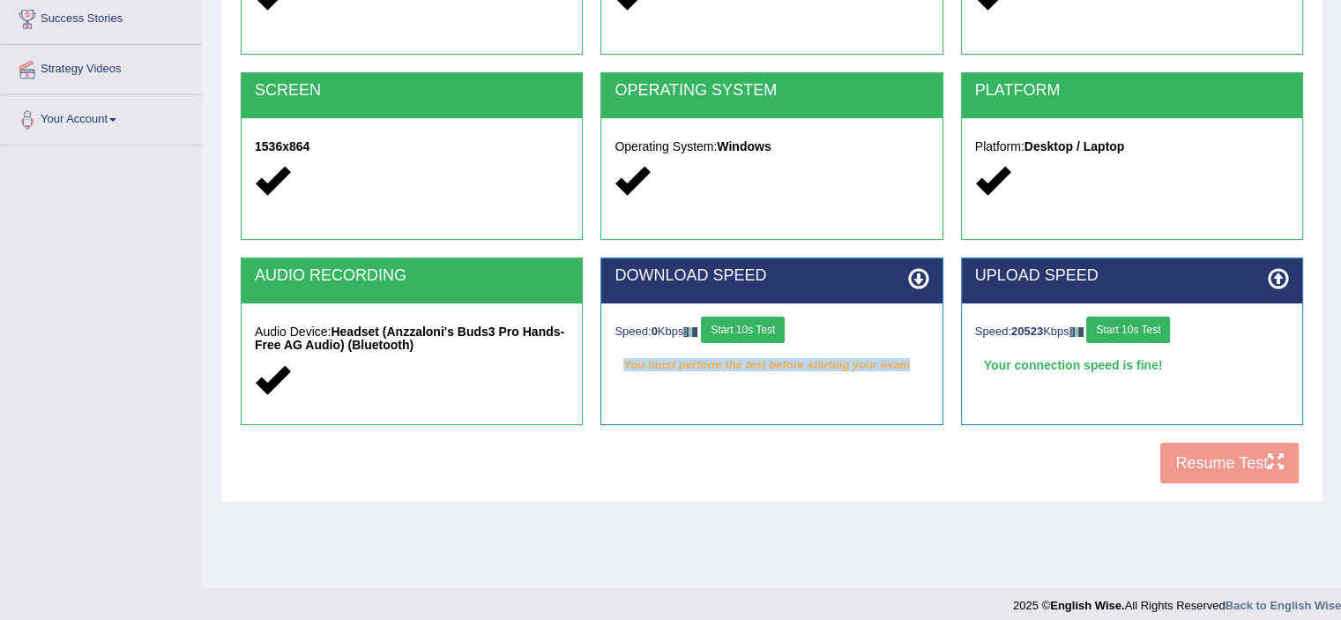
click at [771, 330] on button "Start 10s Test" at bounding box center [743, 330] width 84 height 26
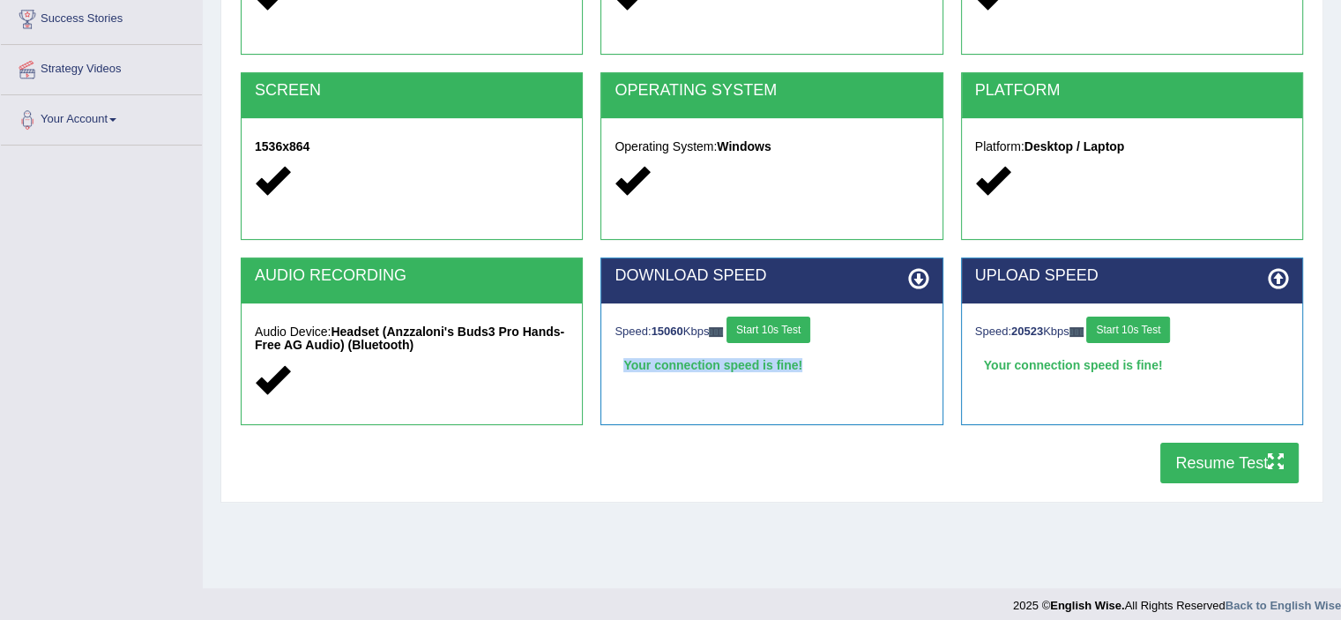
click at [1253, 464] on button "Resume Test" at bounding box center [1229, 463] width 138 height 41
